Goal: Task Accomplishment & Management: Manage account settings

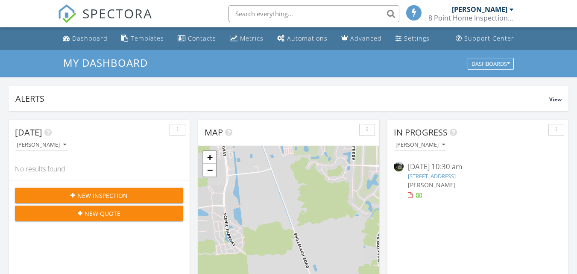
scroll to position [4, 4]
click at [430, 175] on link "12 Robins Way, Hampton, VA 23669" at bounding box center [432, 176] width 48 height 8
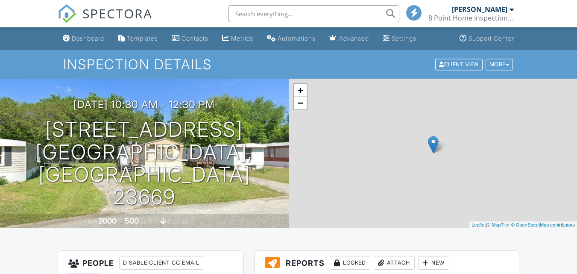
drag, startPoint x: 239, startPoint y: 155, endPoint x: 329, endPoint y: 124, distance: 95.8
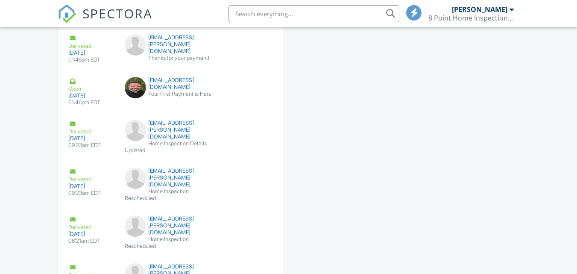
scroll to position [1146, 0]
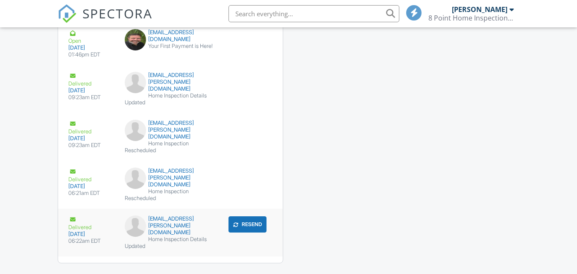
click at [243, 216] on button "Resend" at bounding box center [247, 224] width 38 height 16
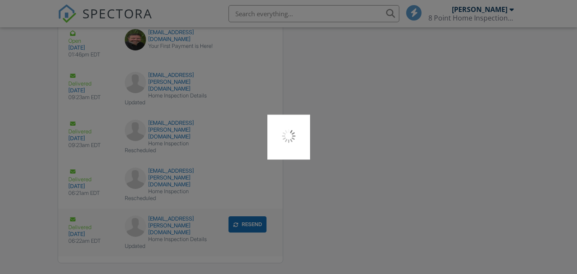
scroll to position [1145, 0]
